Goal: Task Accomplishment & Management: Manage account settings

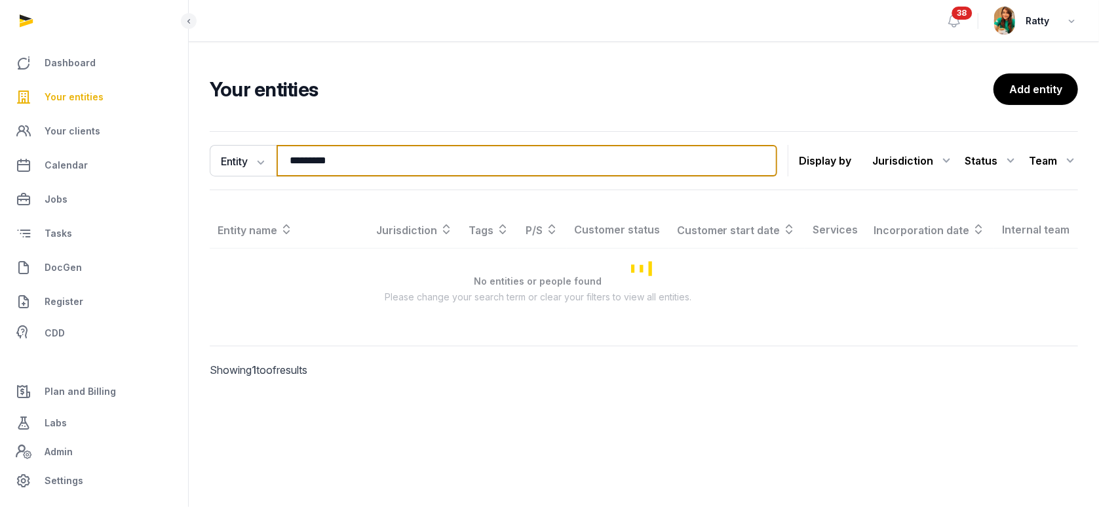
drag, startPoint x: 377, startPoint y: 164, endPoint x: -221, endPoint y: 106, distance: 601.8
click at [0, 106] on html "Dashboard Your entities Your clients Calendar Jobs Tasks DocGen Register CDD Pl…" at bounding box center [549, 253] width 1099 height 507
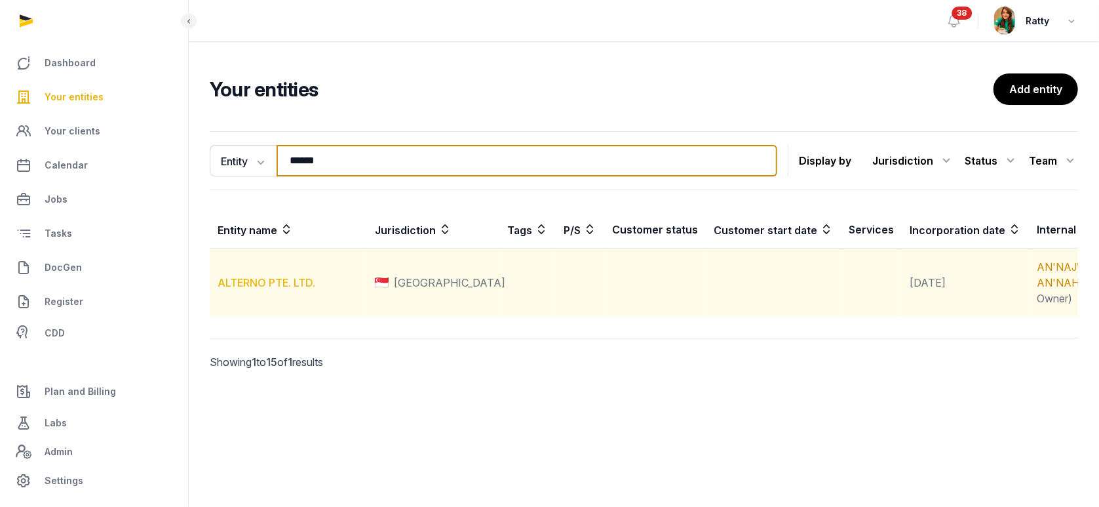
type input "******"
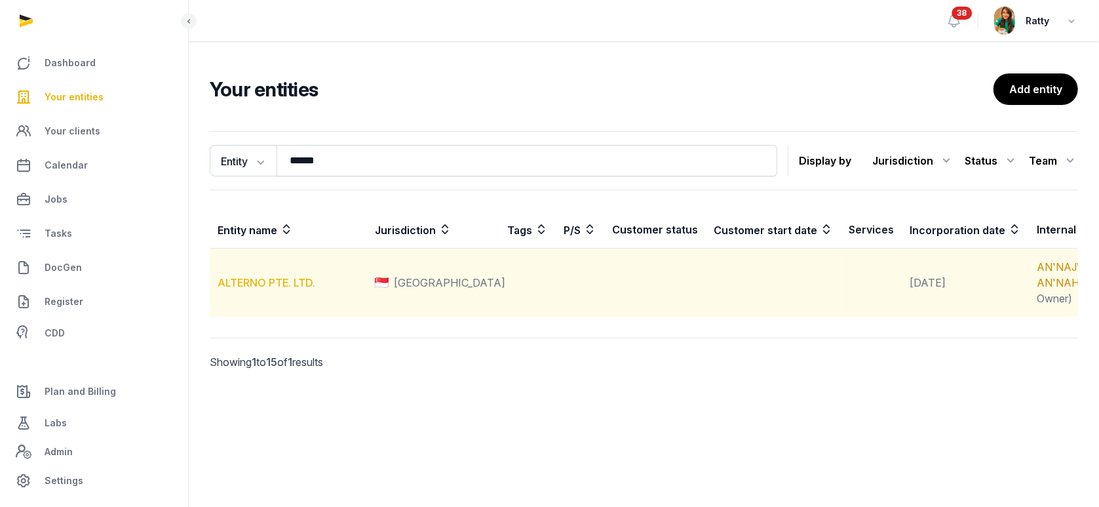
click at [246, 289] on link "ALTERNO PTE. LTD." at bounding box center [267, 282] width 98 height 13
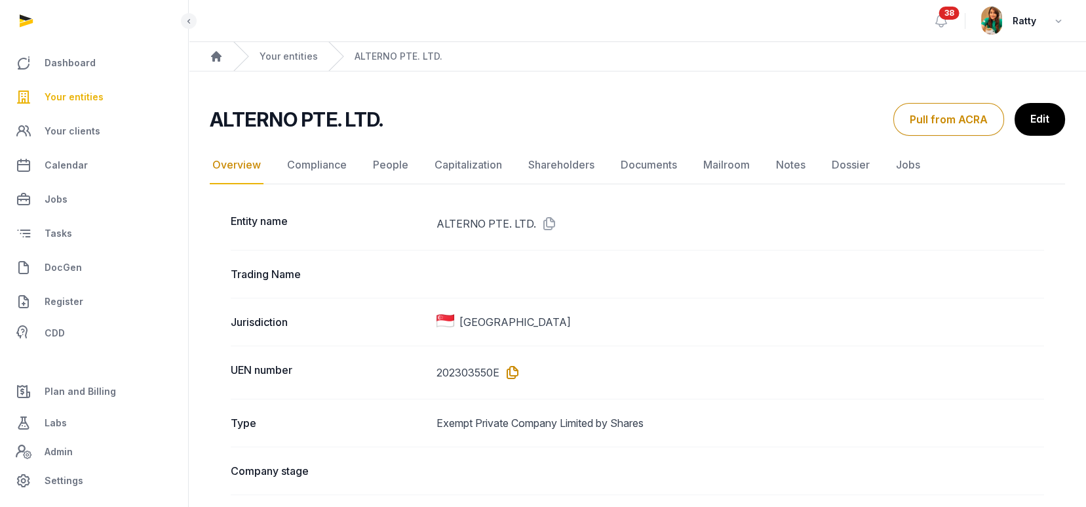
click at [514, 369] on icon at bounding box center [509, 372] width 21 height 21
click at [661, 170] on link "Documents" at bounding box center [649, 165] width 62 height 38
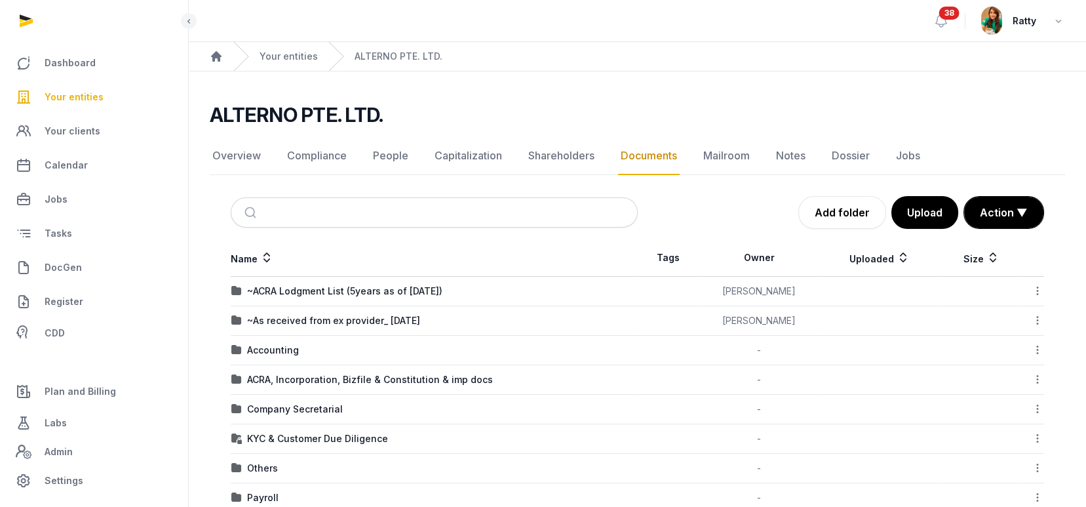
scroll to position [87, 0]
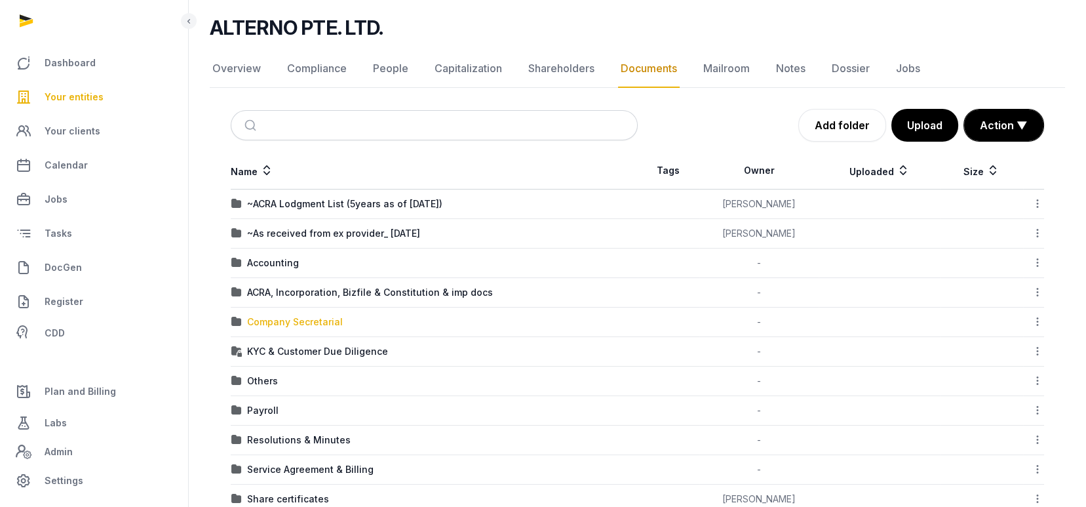
click at [294, 322] on div "Company Secretarial" at bounding box center [295, 321] width 96 height 13
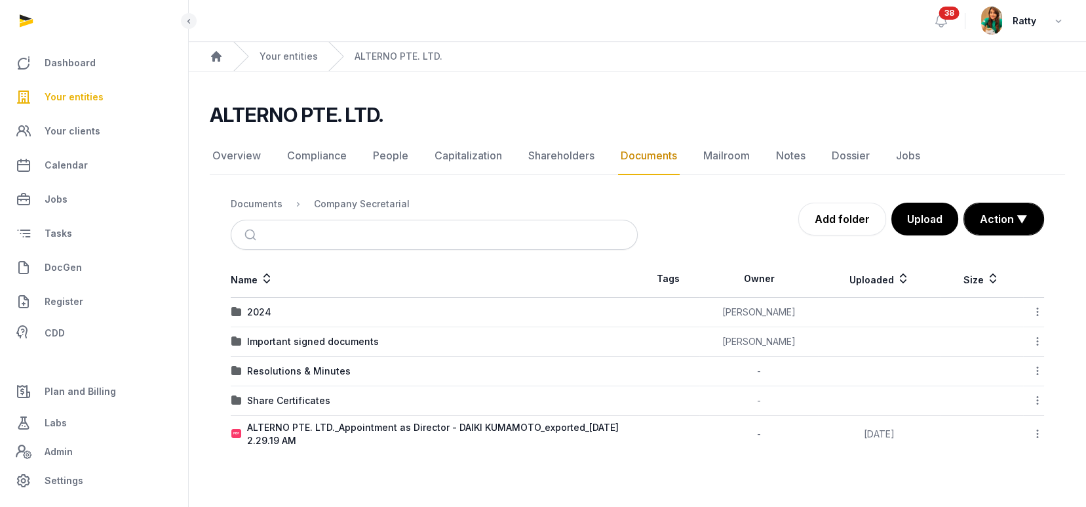
scroll to position [0, 0]
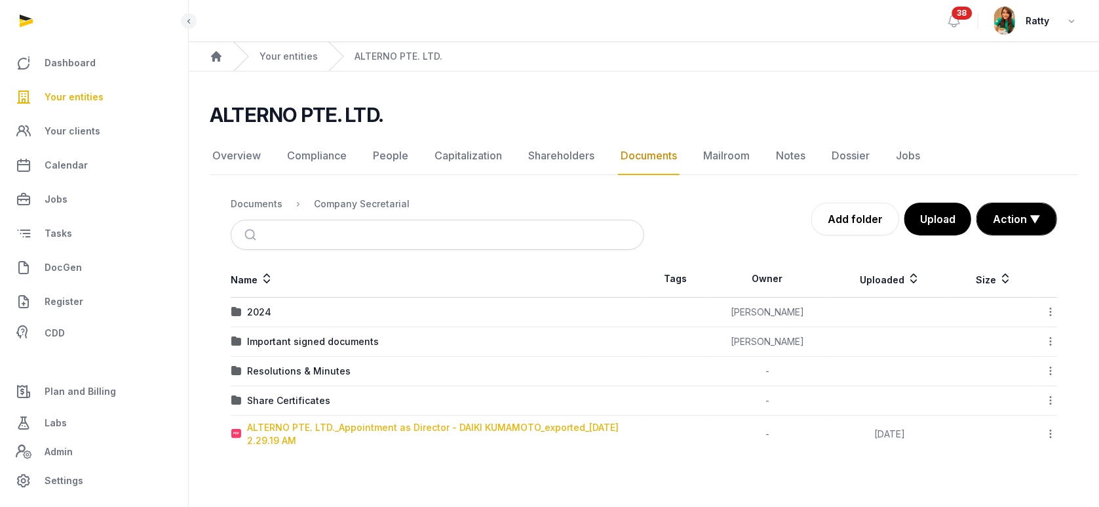
click at [432, 427] on div "ALTERNO PTE. LTD._Appointment as Director - DAIKI KUMAMOTO_exported_[DATE] 2.29…" at bounding box center [445, 434] width 396 height 26
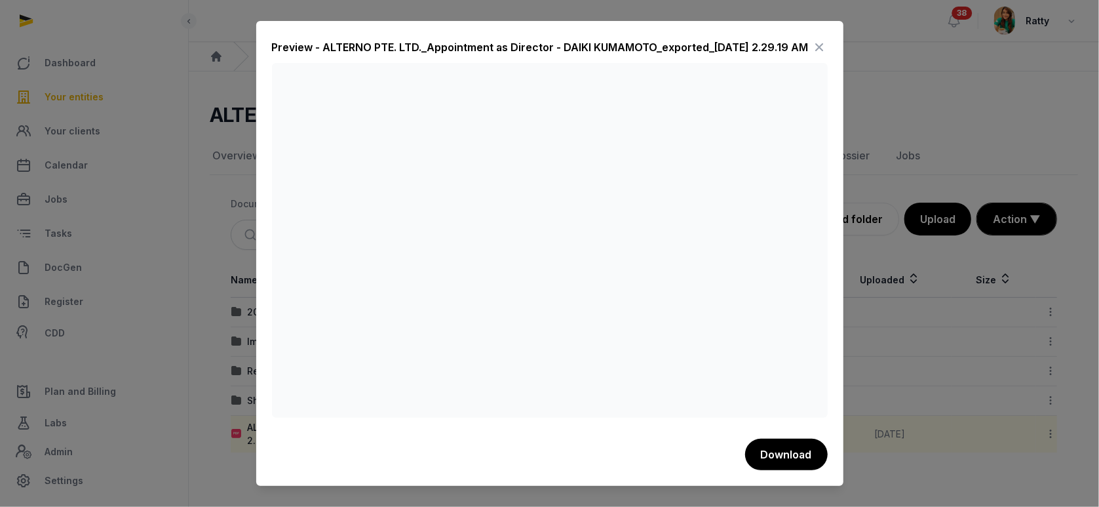
click at [818, 48] on icon at bounding box center [820, 47] width 16 height 21
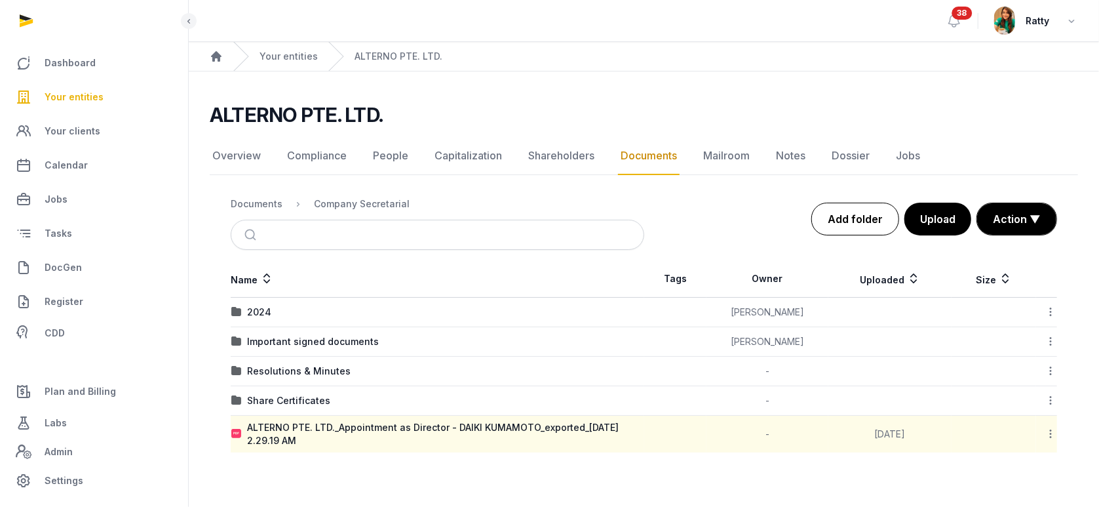
click at [860, 218] on link "Add folder" at bounding box center [855, 218] width 88 height 33
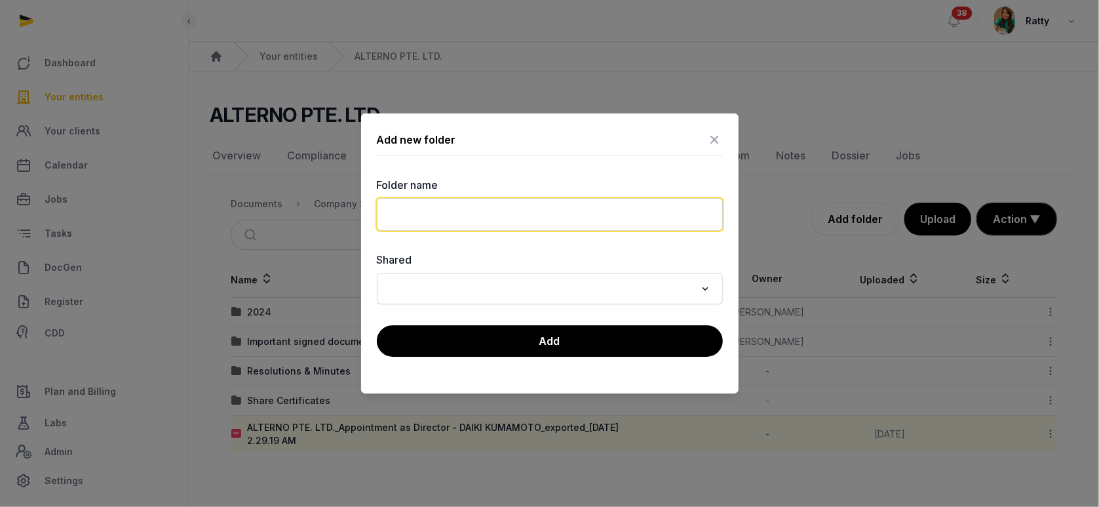
click at [470, 229] on input "text" at bounding box center [550, 214] width 346 height 33
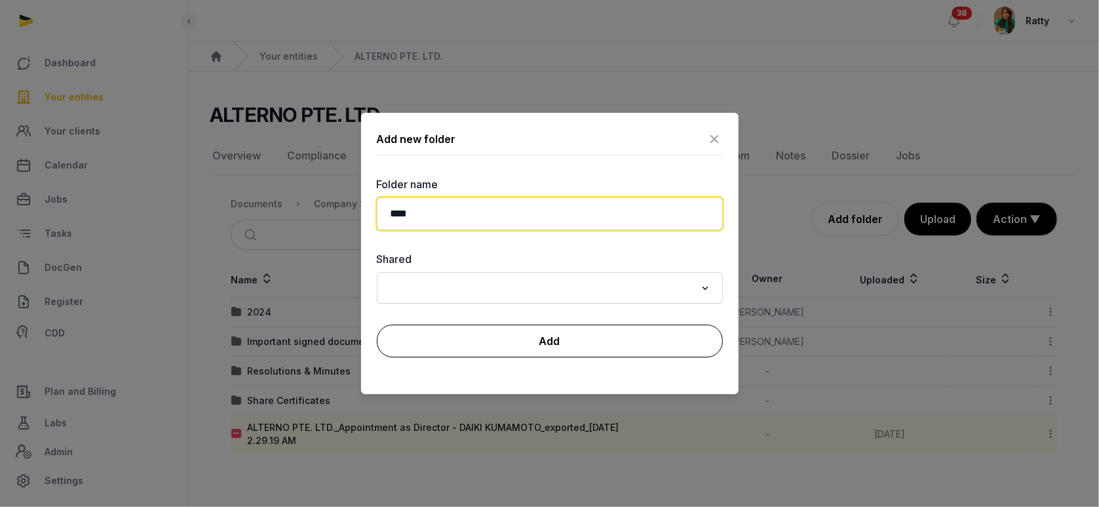
type input "****"
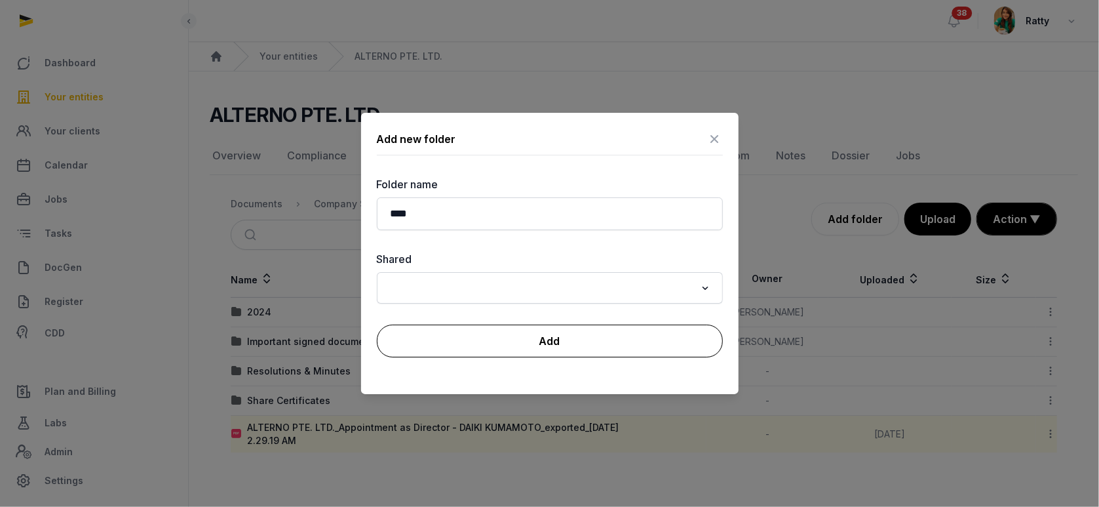
click at [516, 331] on button "Add" at bounding box center [550, 340] width 346 height 33
click at [585, 336] on button "Add" at bounding box center [550, 340] width 346 height 33
click at [607, 343] on button "Add" at bounding box center [550, 340] width 346 height 33
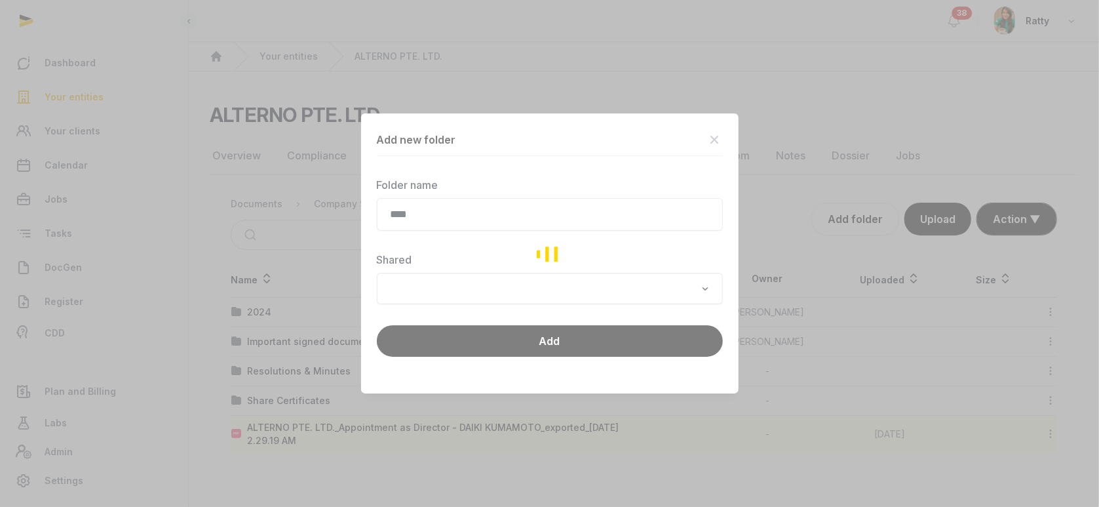
click at [702, 135] on div "Loading" at bounding box center [549, 253] width 1099 height 507
click at [577, 202] on div "Loading" at bounding box center [549, 253] width 1099 height 507
